Goal: Task Accomplishment & Management: Manage account settings

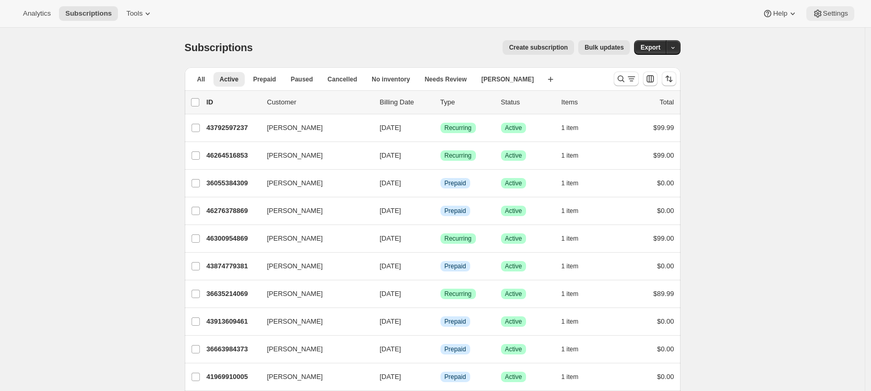
click at [828, 16] on span "Settings" at bounding box center [835, 13] width 25 height 8
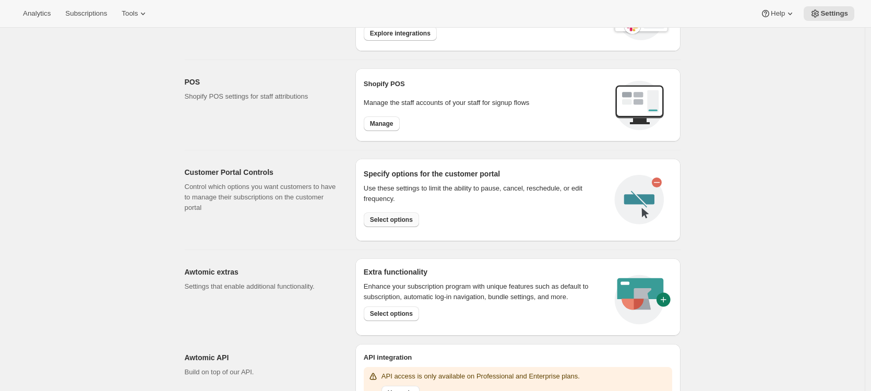
scroll to position [398, 0]
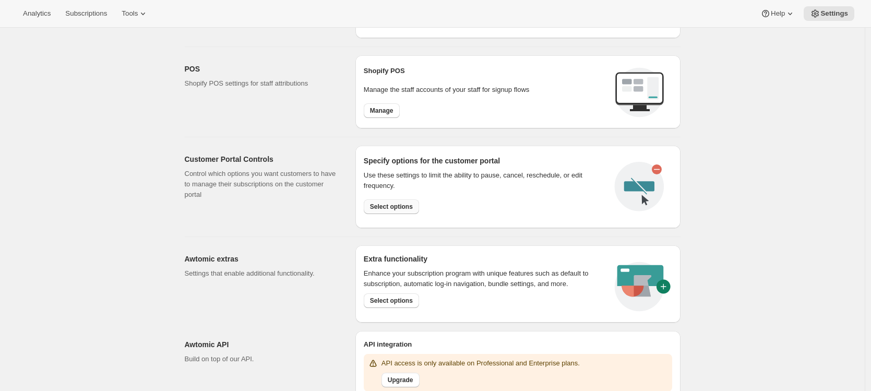
click at [406, 201] on button "Select options" at bounding box center [391, 206] width 55 height 15
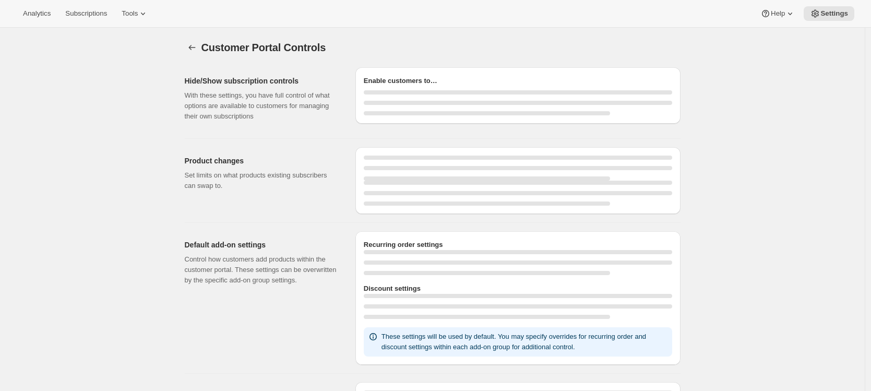
select select "MONTH"
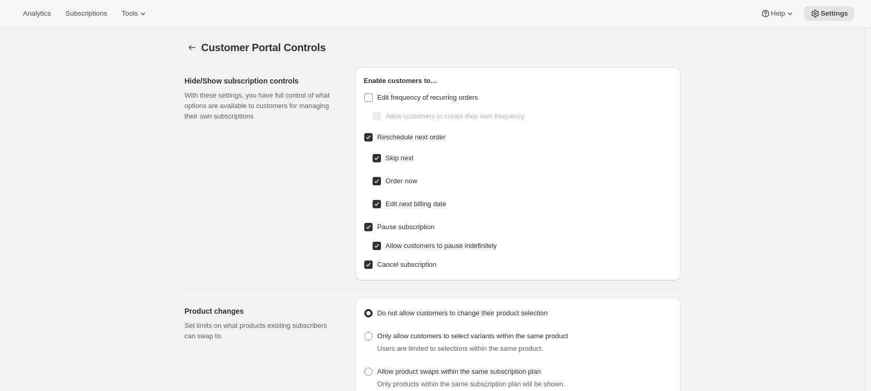
click at [370, 95] on input "Edit frequency of recurring orders" at bounding box center [368, 97] width 8 height 8
checkbox input "true"
click at [107, 14] on span "Subscriptions" at bounding box center [86, 13] width 42 height 8
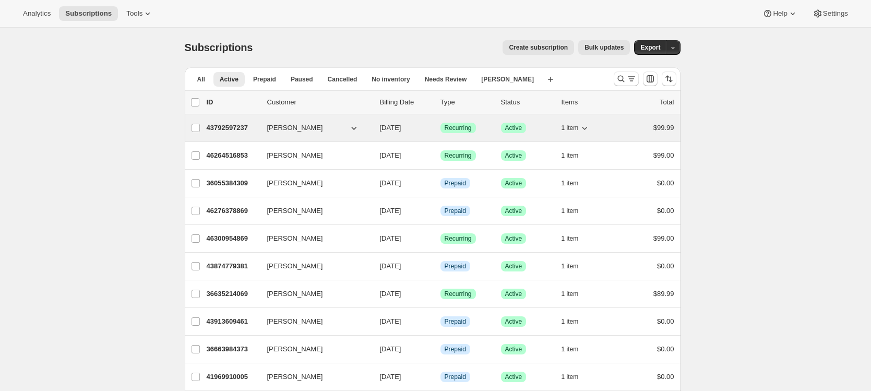
click at [239, 126] on p "43792597237" at bounding box center [233, 128] width 52 height 10
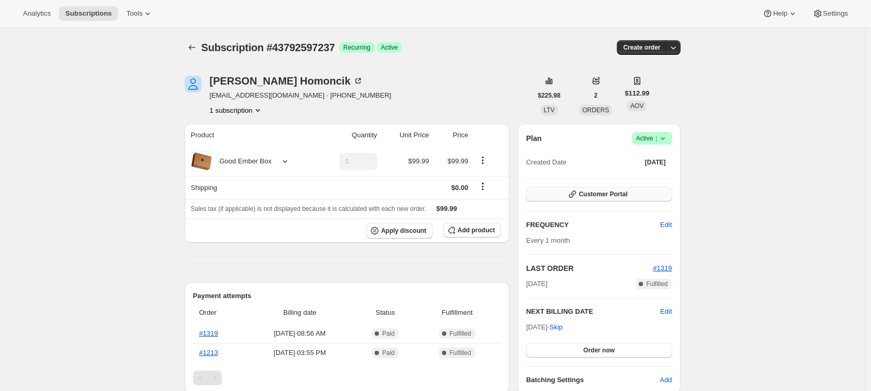
click at [575, 190] on icon "button" at bounding box center [572, 194] width 10 height 10
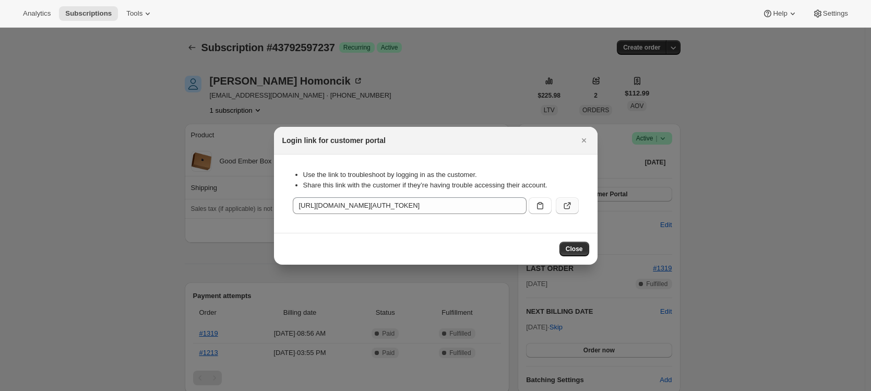
click at [566, 201] on icon ":ro1:" at bounding box center [567, 205] width 10 height 10
click at [570, 246] on span "Close" at bounding box center [573, 249] width 17 height 8
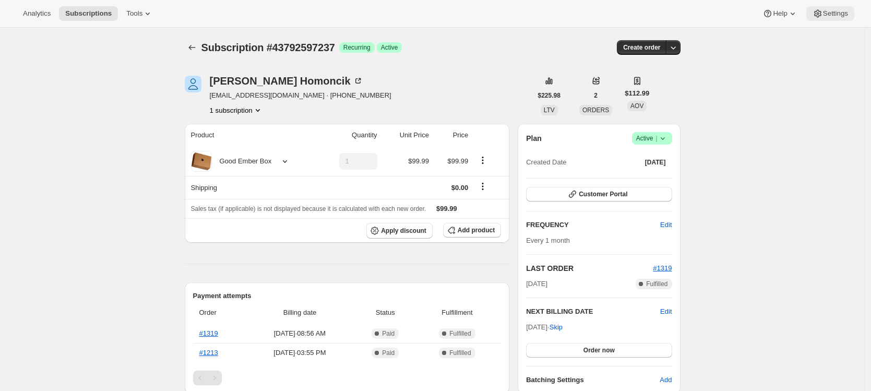
click at [839, 16] on span "Settings" at bounding box center [835, 13] width 25 height 8
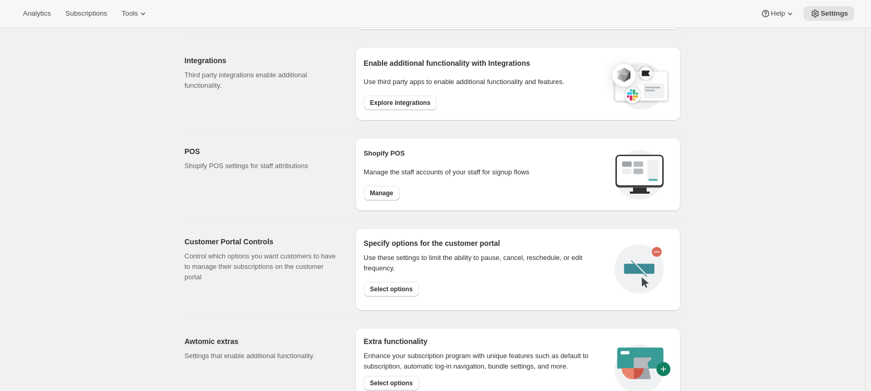
scroll to position [317, 0]
click at [399, 288] on span "Select options" at bounding box center [391, 288] width 43 height 8
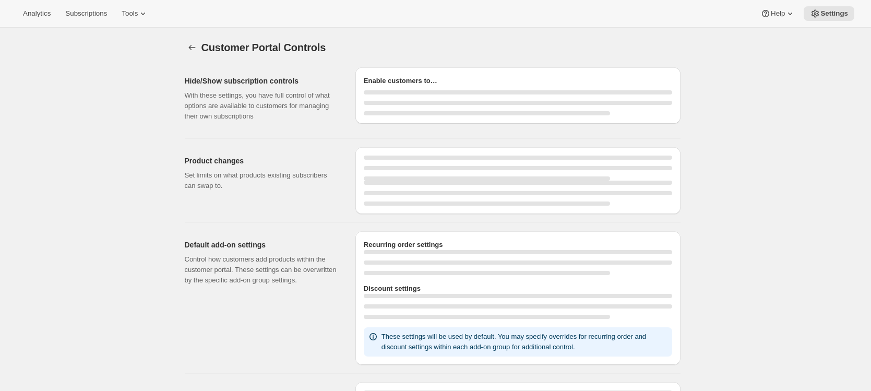
select select "MONTH"
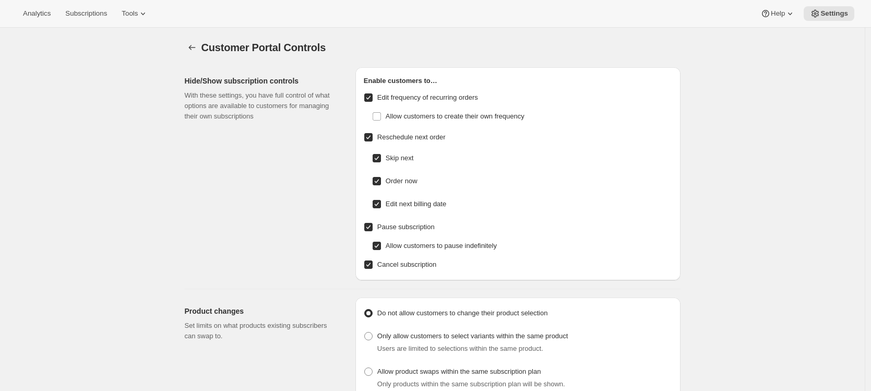
click at [372, 101] on input "Edit frequency of recurring orders" at bounding box center [368, 97] width 8 height 8
checkbox input "false"
click at [319, 203] on div "Hide/Show subscription controls With these settings, you have full control of w…" at bounding box center [266, 173] width 162 height 213
